Goal: Complete application form

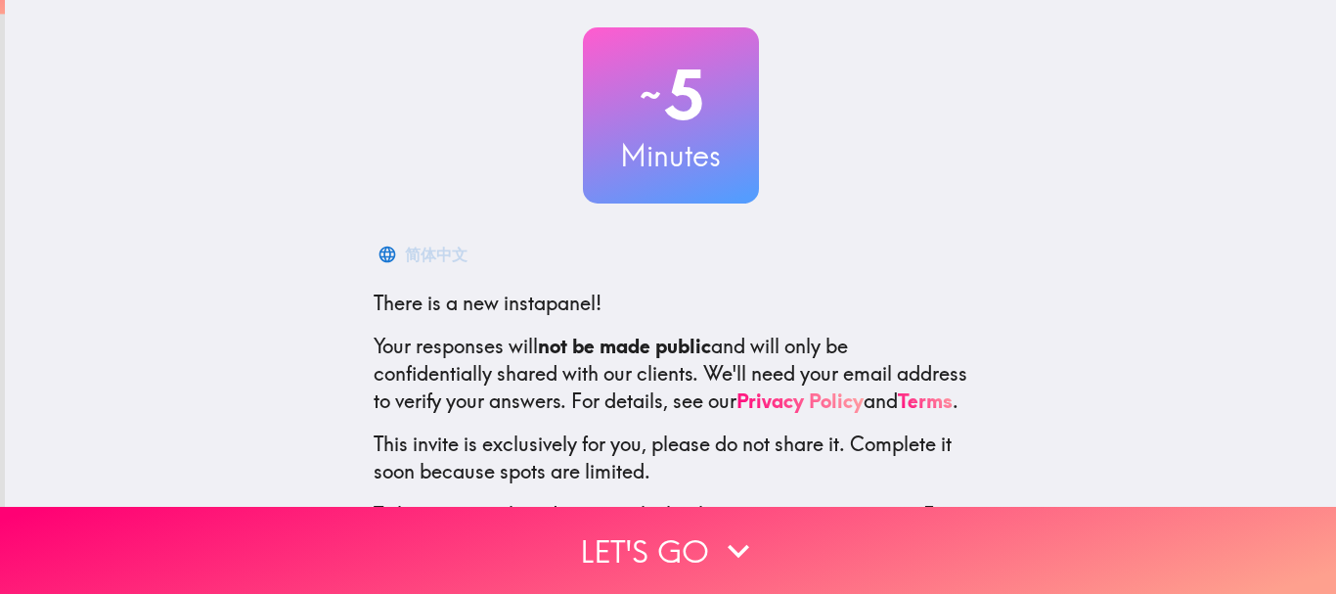
scroll to position [222, 0]
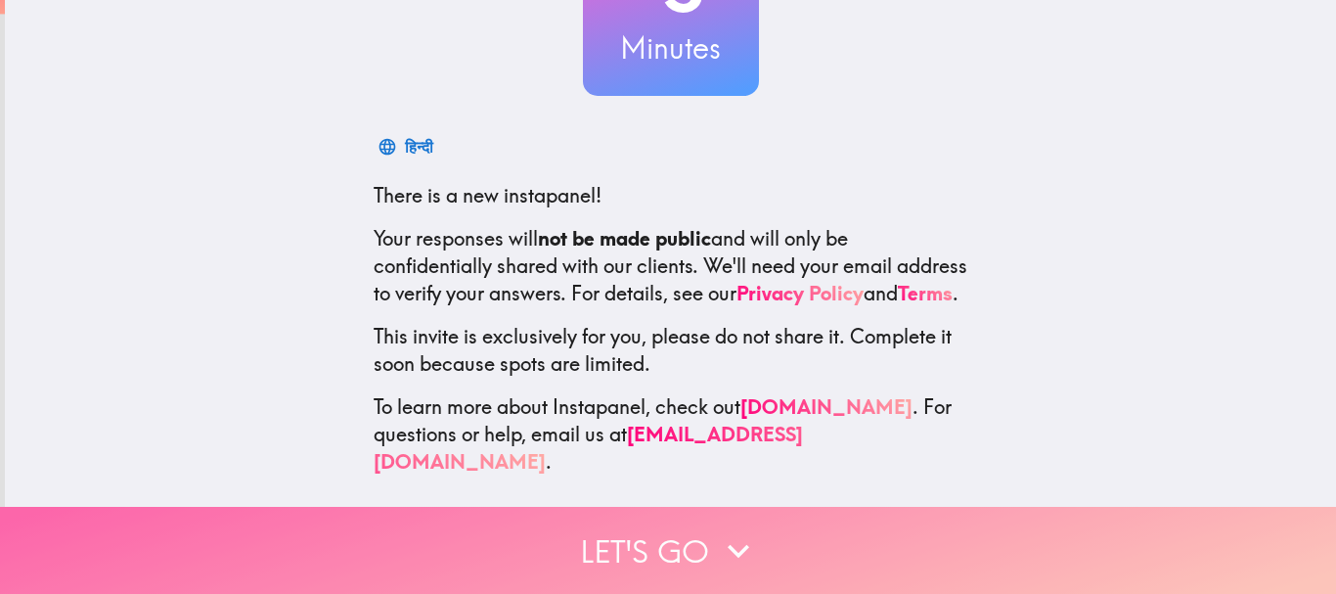
click at [681, 525] on button "Let's go" at bounding box center [668, 550] width 1336 height 87
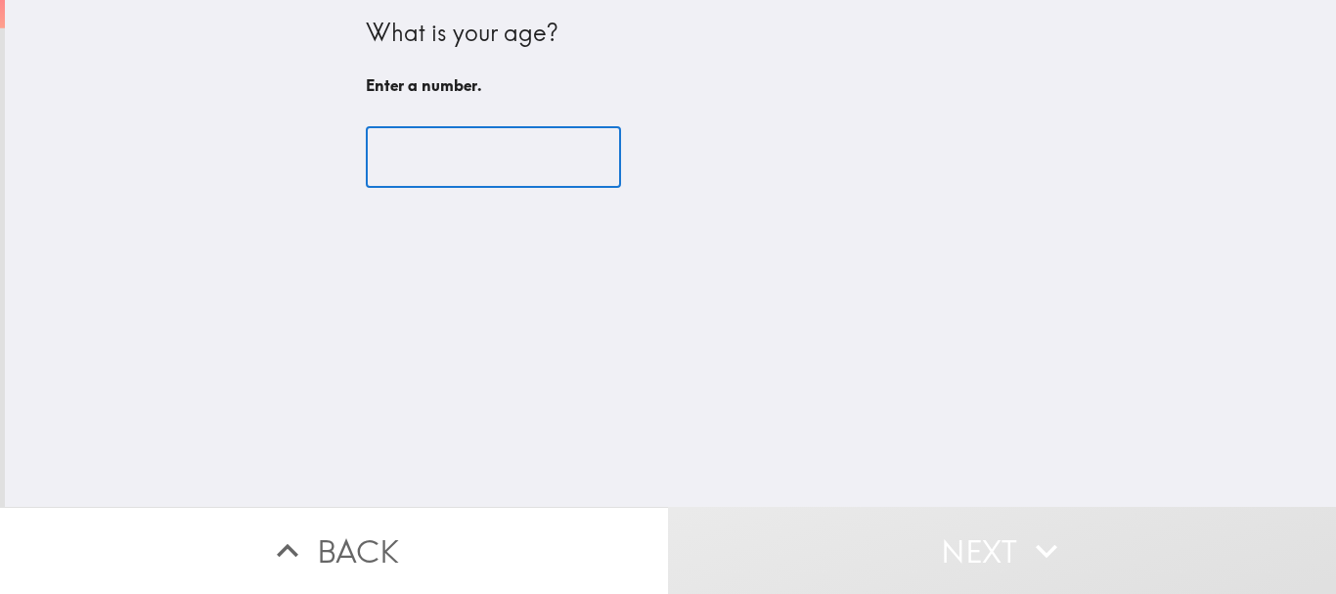
click at [419, 142] on input "number" at bounding box center [493, 157] width 255 height 61
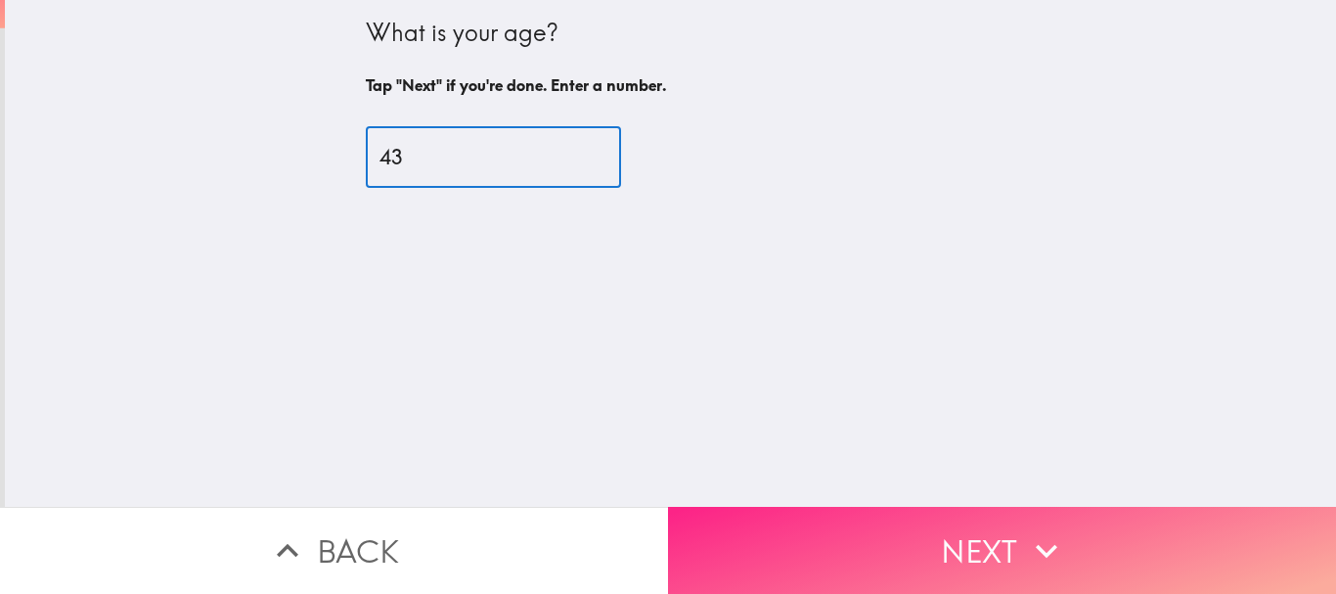
type input "43"
click at [803, 515] on button "Next" at bounding box center [1002, 550] width 668 height 87
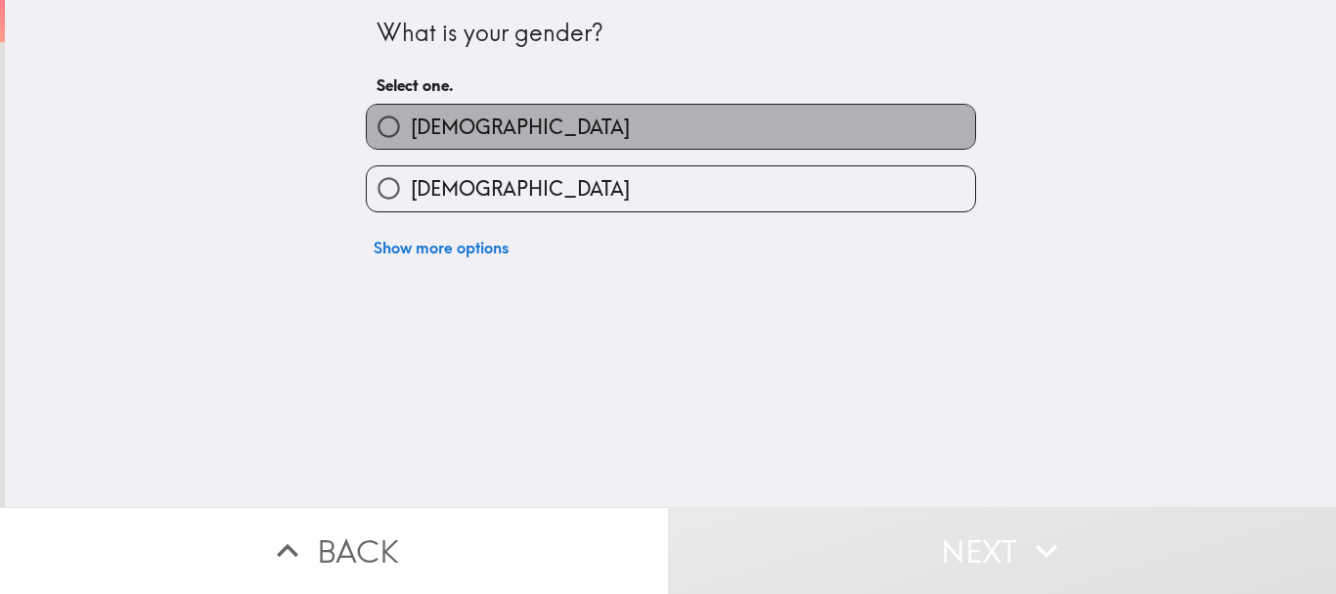
click at [542, 133] on label "[DEMOGRAPHIC_DATA]" at bounding box center [671, 127] width 608 height 44
click at [411, 133] on input "[DEMOGRAPHIC_DATA]" at bounding box center [389, 127] width 44 height 44
radio input "true"
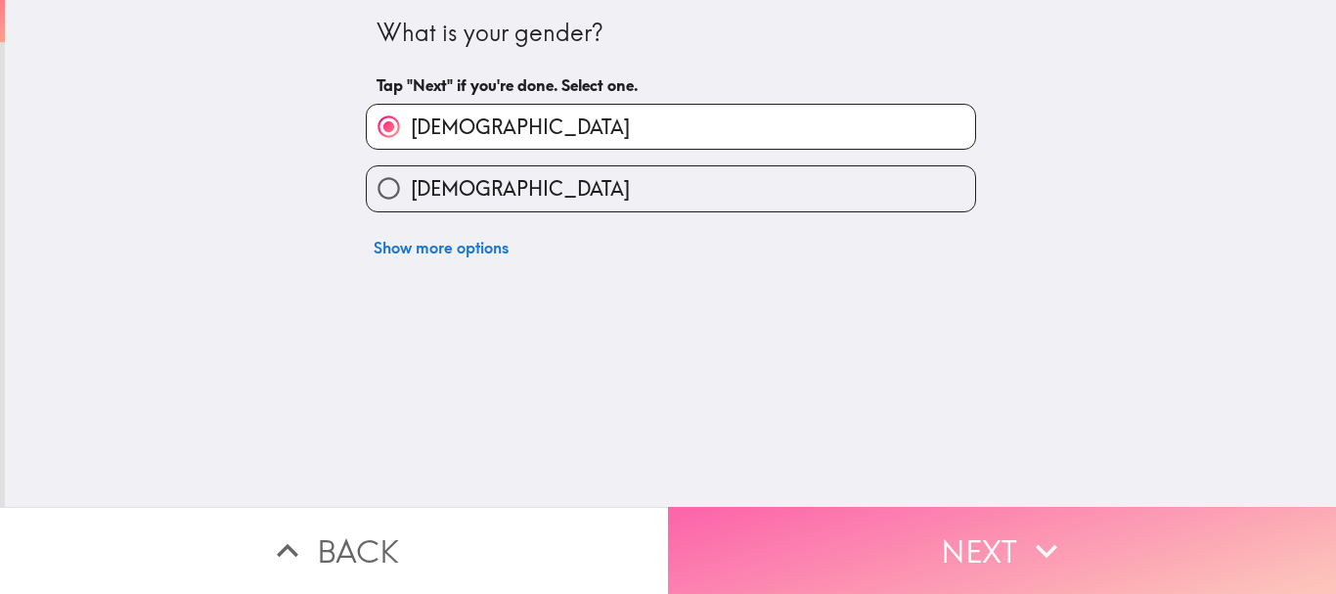
click at [854, 525] on button "Next" at bounding box center [1002, 550] width 668 height 87
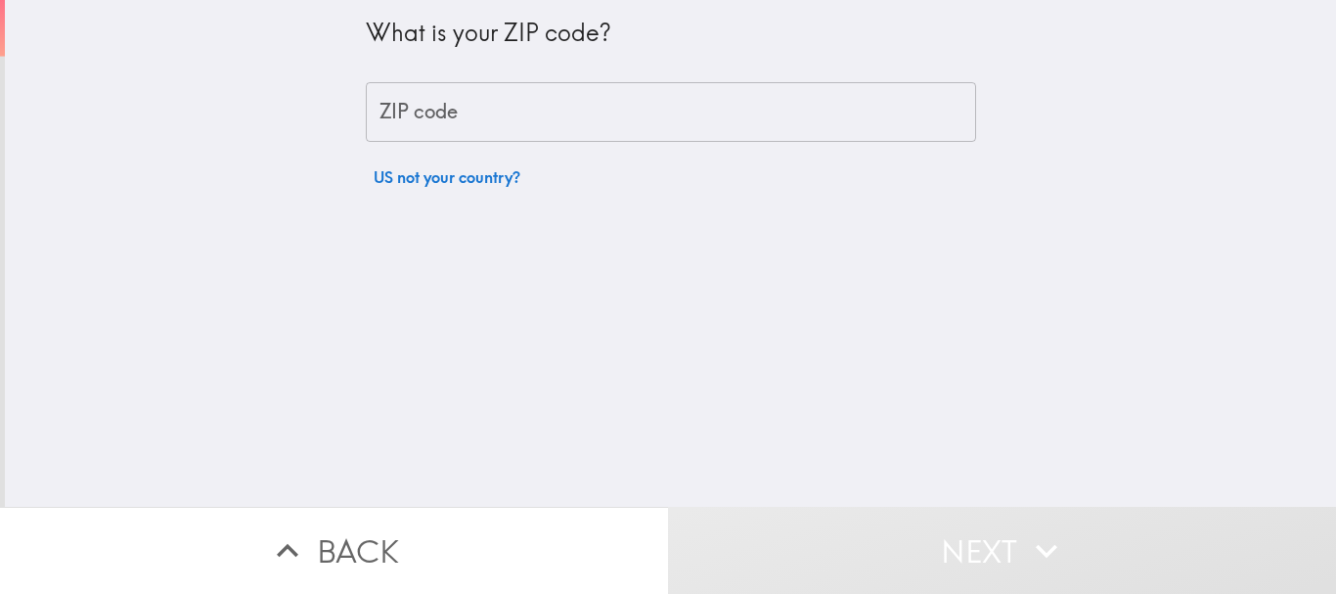
click at [601, 102] on input "ZIP code" at bounding box center [671, 112] width 610 height 61
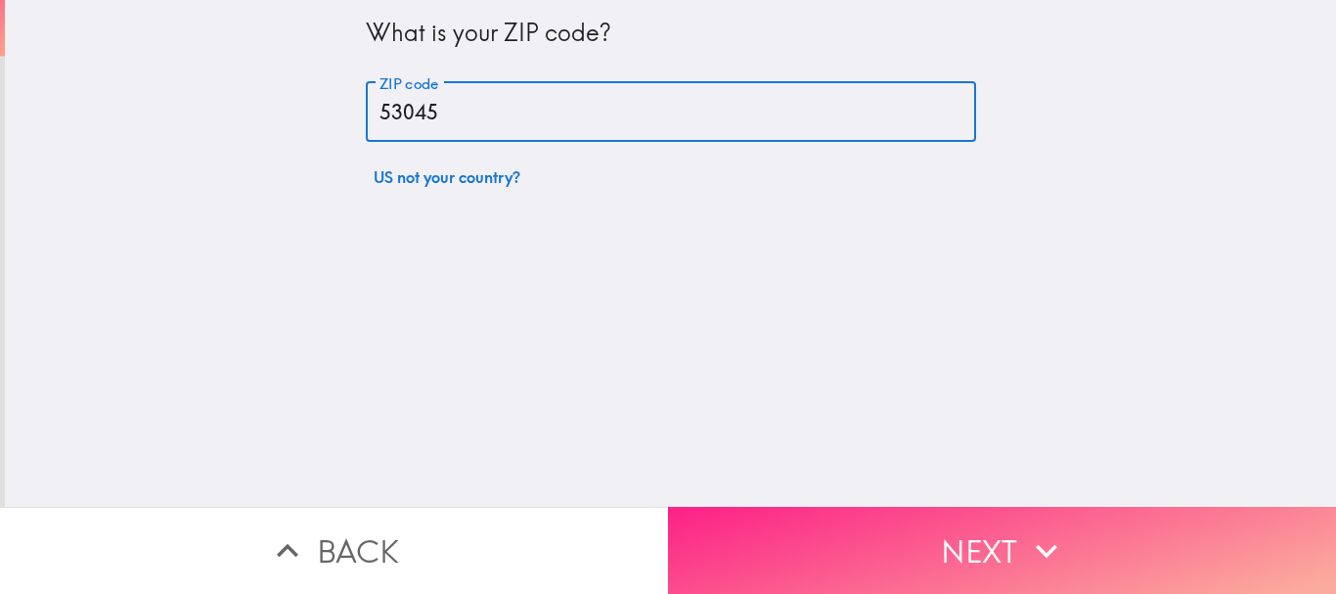
type input "53045"
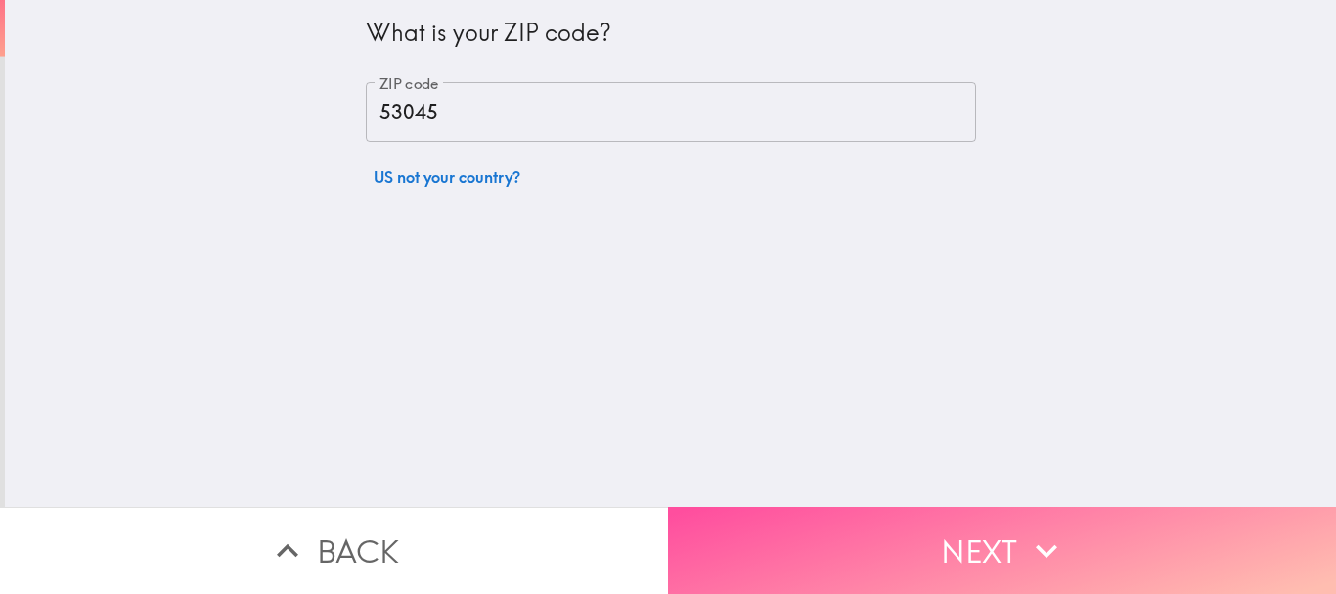
click at [1278, 559] on button "Next" at bounding box center [1002, 550] width 668 height 87
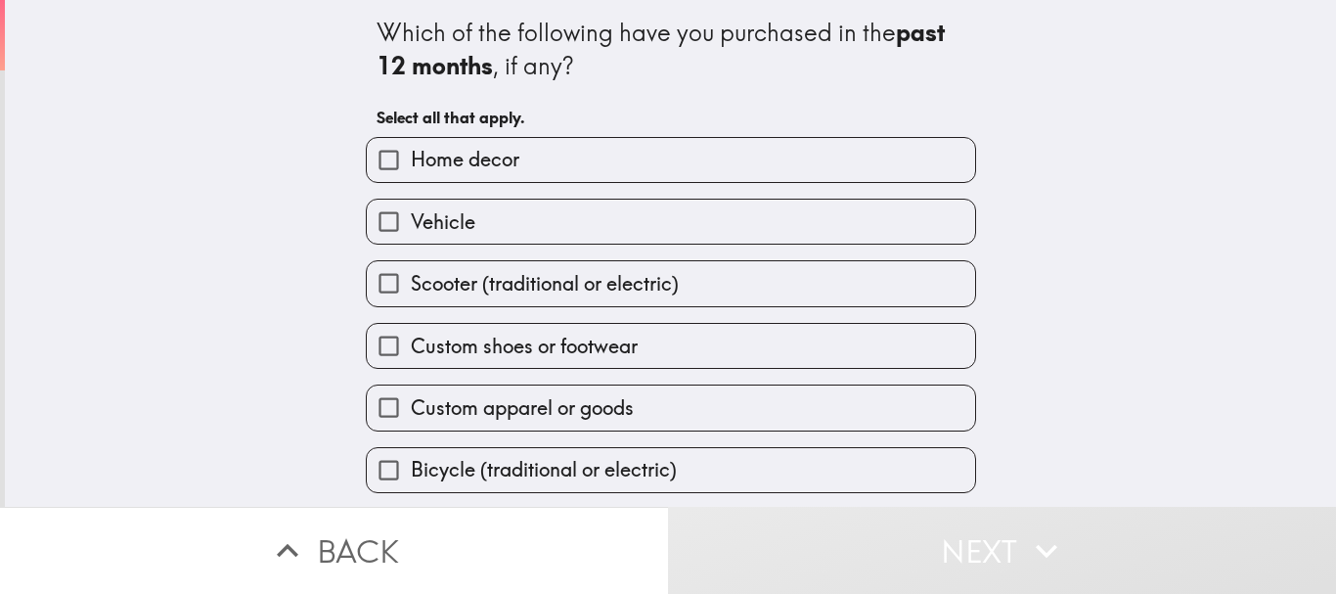
click at [614, 208] on label "Vehicle" at bounding box center [671, 222] width 608 height 44
click at [411, 208] on input "Vehicle" at bounding box center [389, 222] width 44 height 44
checkbox input "true"
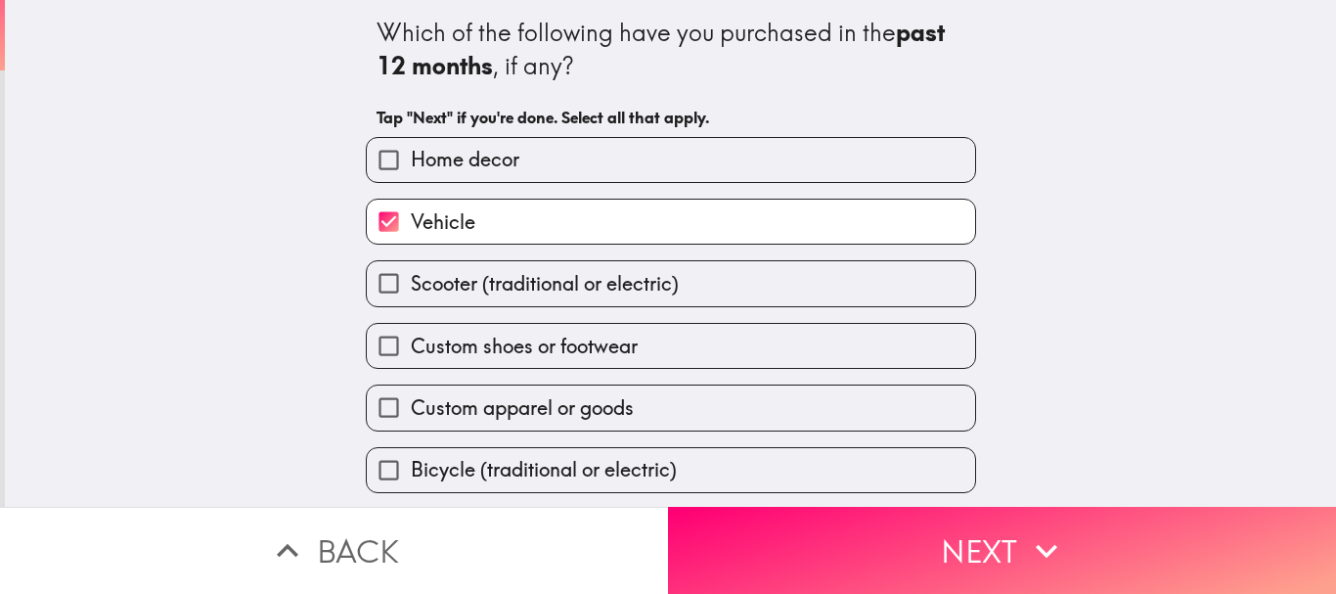
click at [664, 154] on label "Home decor" at bounding box center [671, 160] width 608 height 44
click at [411, 154] on input "Home decor" at bounding box center [389, 160] width 44 height 44
checkbox input "true"
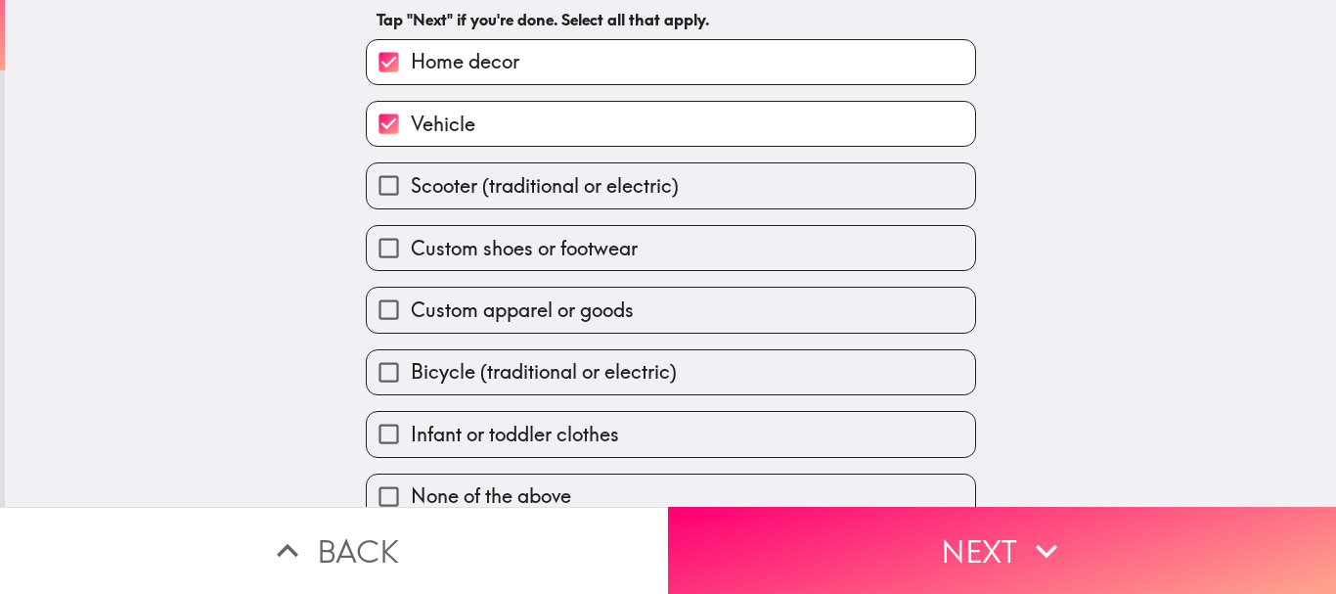
scroll to position [127, 0]
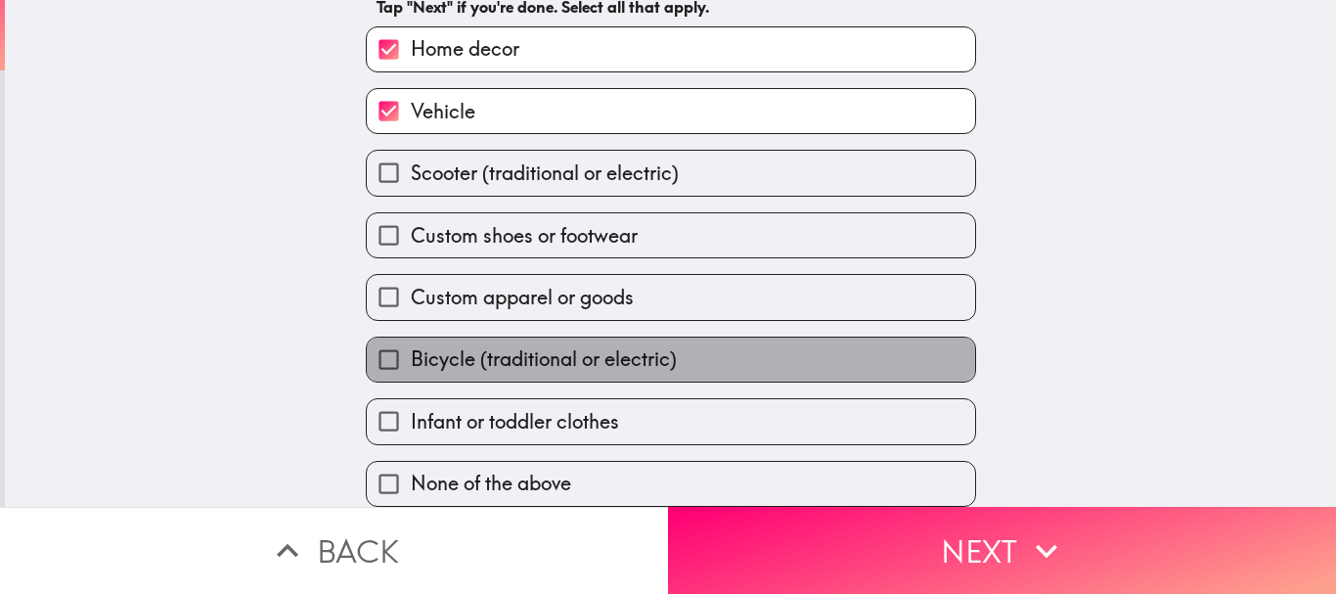
click at [647, 355] on span "Bicycle (traditional or electric)" at bounding box center [544, 358] width 266 height 27
click at [411, 355] on input "Bicycle (traditional or electric)" at bounding box center [389, 359] width 44 height 44
checkbox input "true"
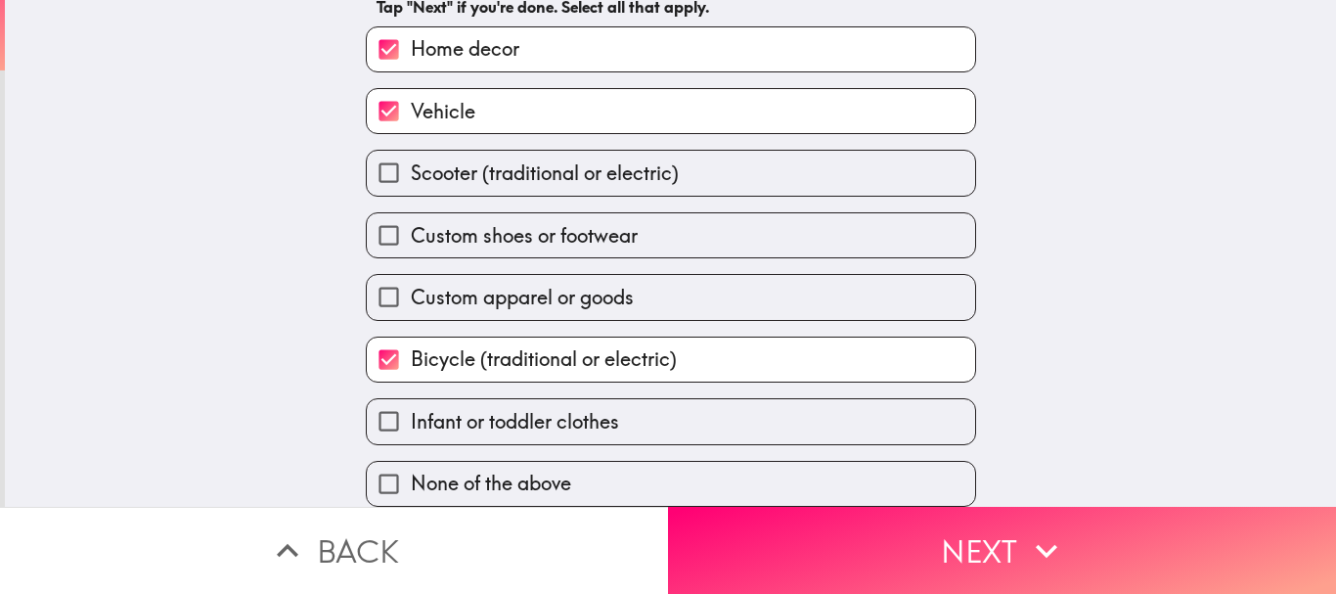
click at [559, 159] on span "Scooter (traditional or electric)" at bounding box center [545, 172] width 268 height 27
click at [411, 157] on input "Scooter (traditional or electric)" at bounding box center [389, 173] width 44 height 44
checkbox input "true"
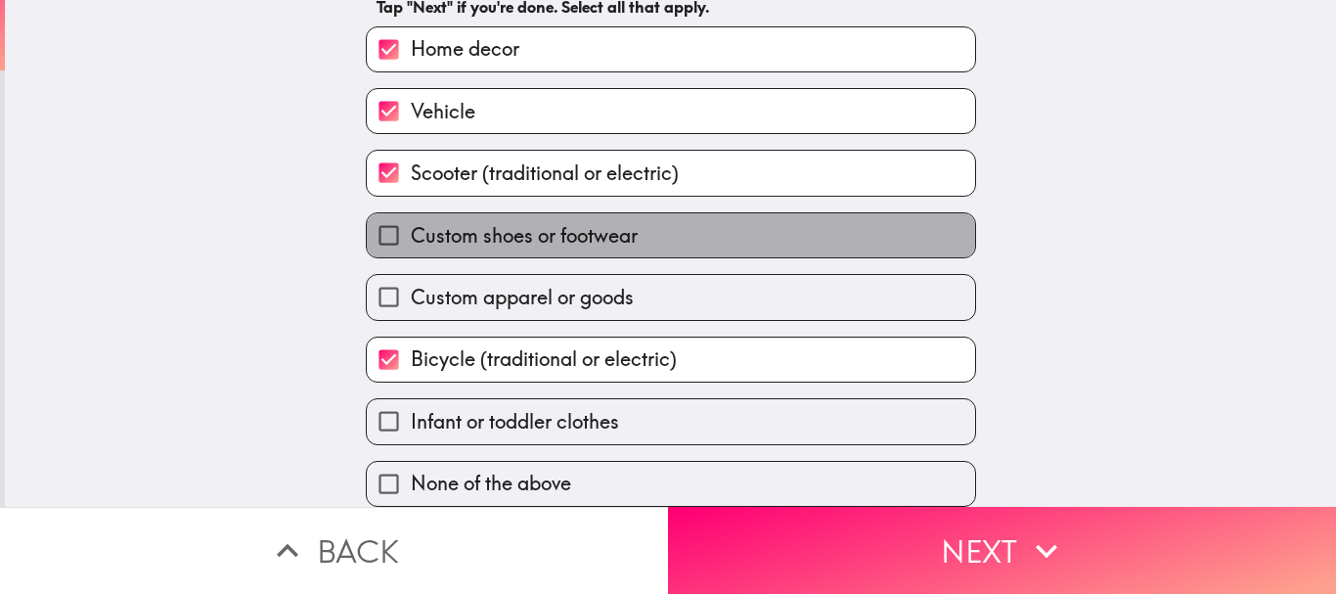
click at [573, 222] on span "Custom shoes or footwear" at bounding box center [524, 235] width 227 height 27
click at [411, 221] on input "Custom shoes or footwear" at bounding box center [389, 235] width 44 height 44
checkbox input "true"
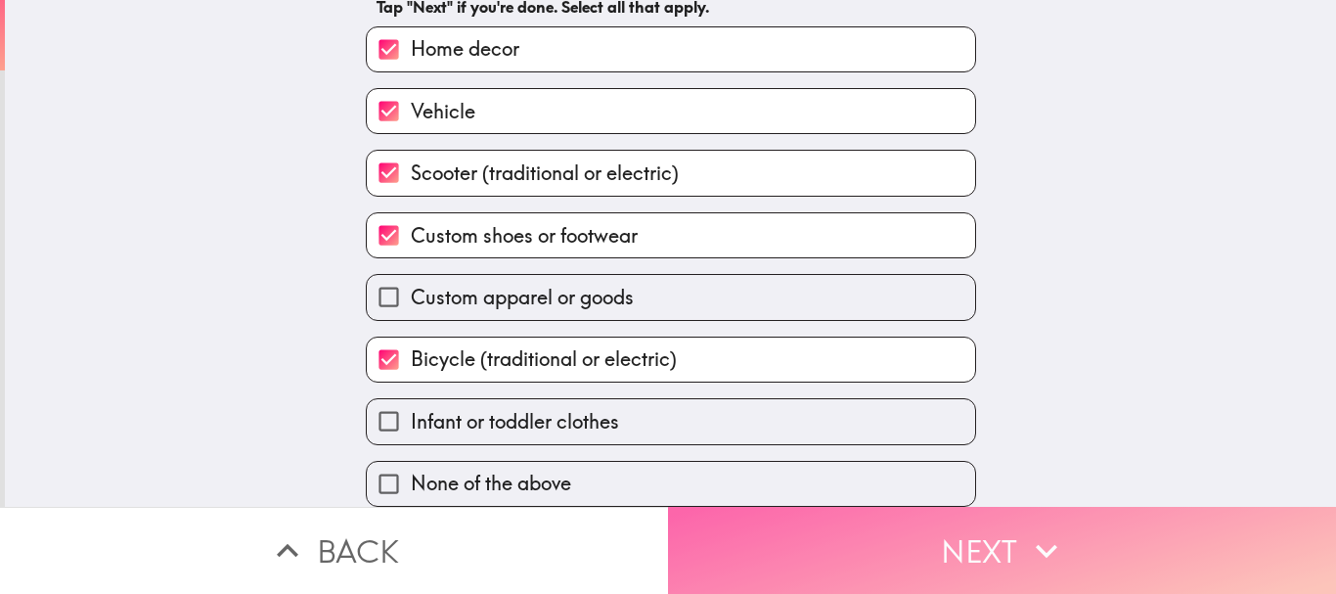
click at [766, 524] on button "Next" at bounding box center [1002, 550] width 668 height 87
